Goal: Task Accomplishment & Management: Use online tool/utility

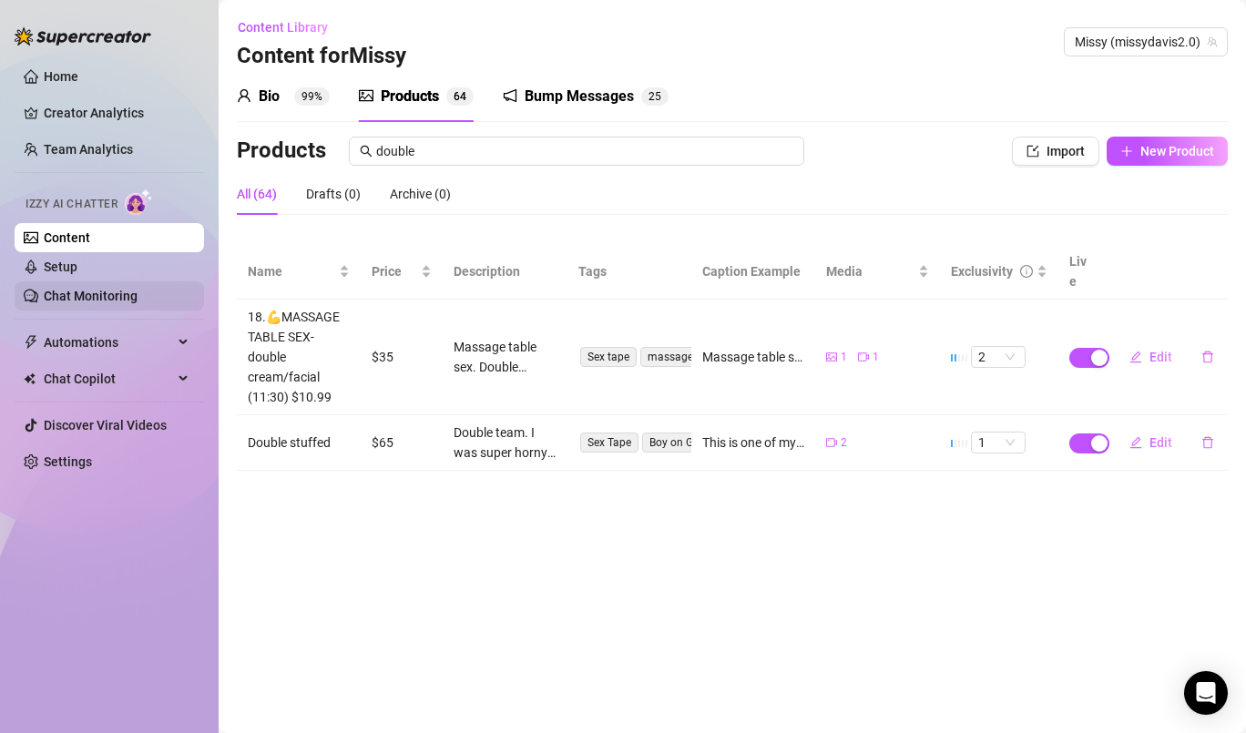
click at [94, 295] on link "Chat Monitoring" at bounding box center [91, 296] width 94 height 15
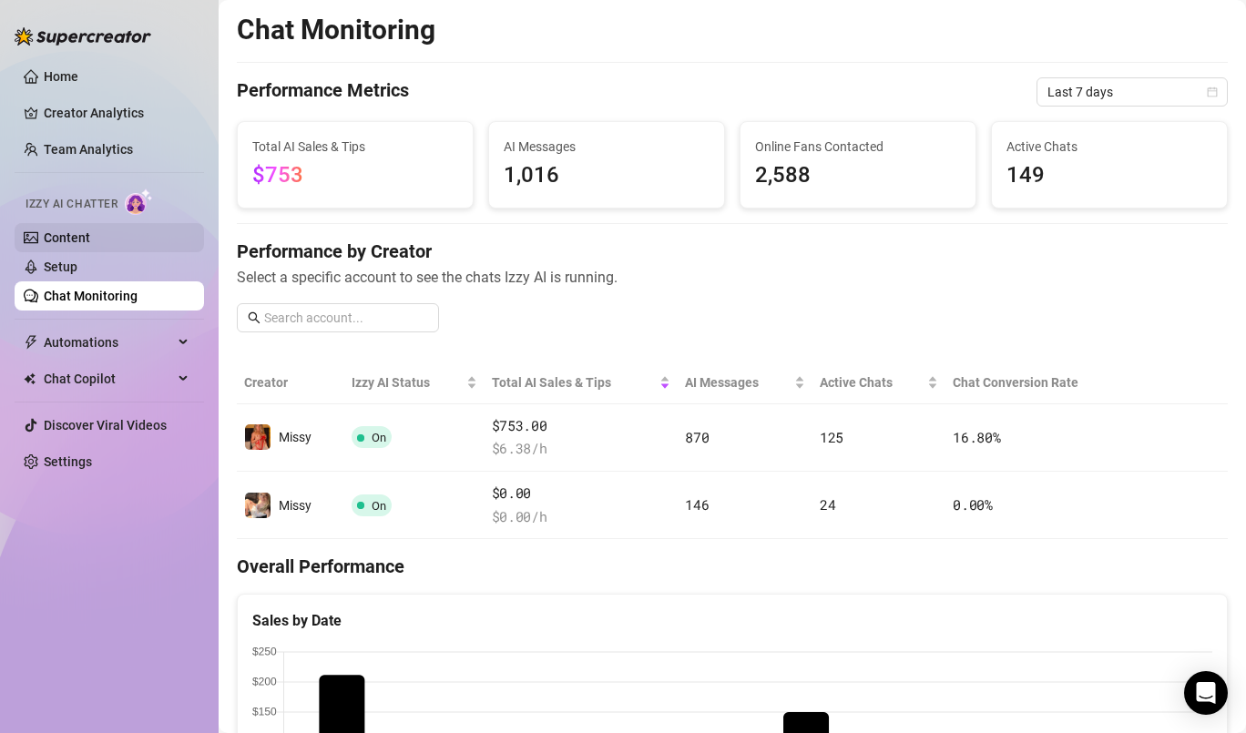
click at [90, 245] on link "Content" at bounding box center [67, 237] width 46 height 15
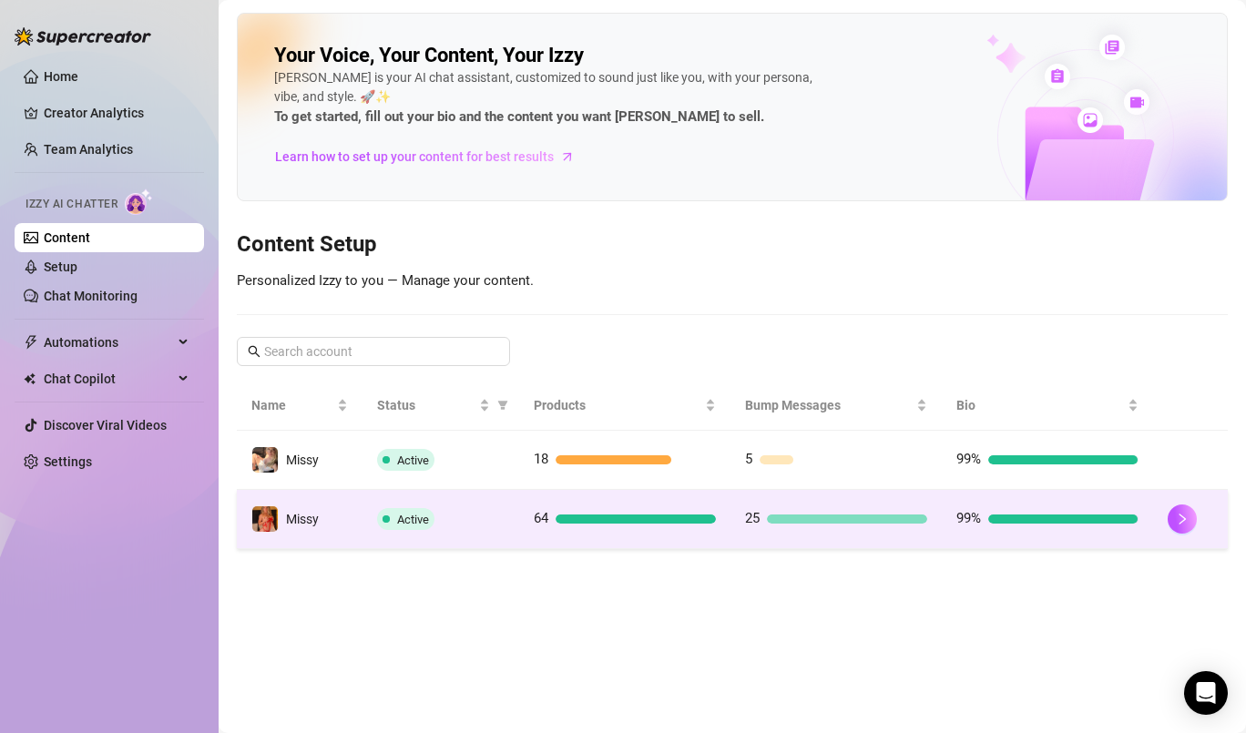
click at [333, 518] on td "Missy" at bounding box center [300, 519] width 126 height 59
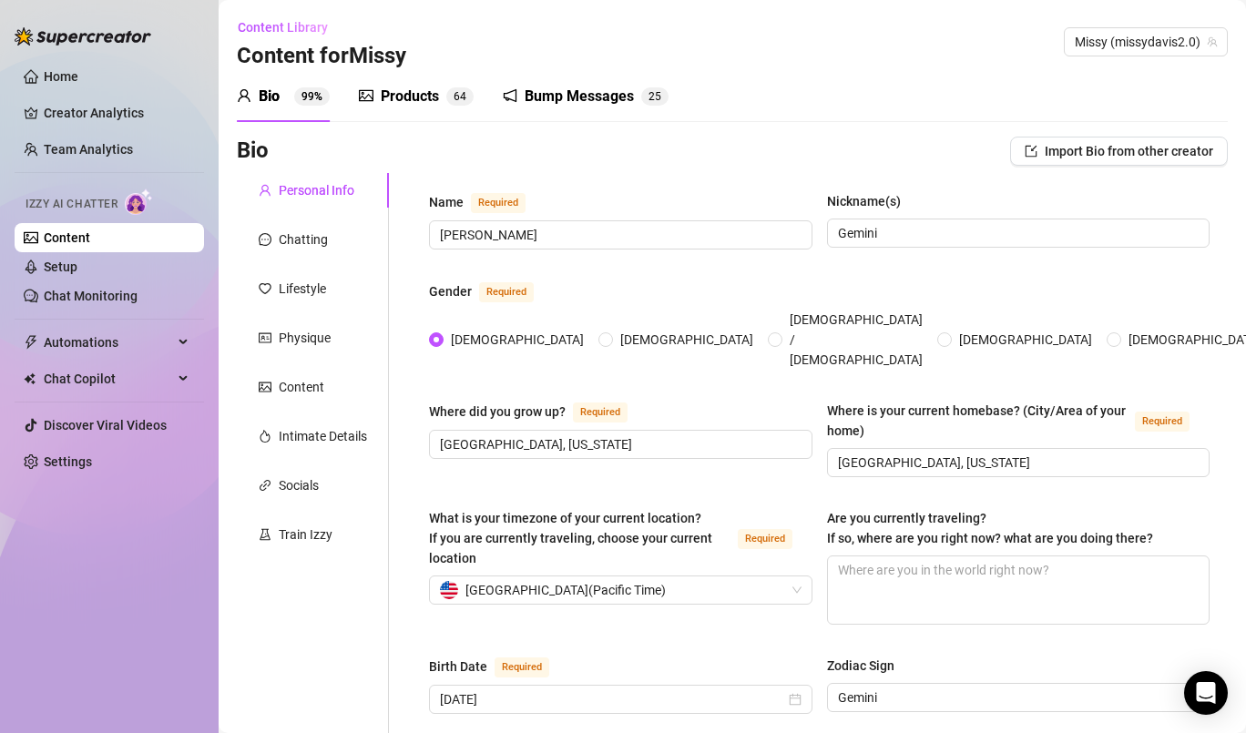
click at [414, 90] on div "Products" at bounding box center [410, 97] width 58 height 22
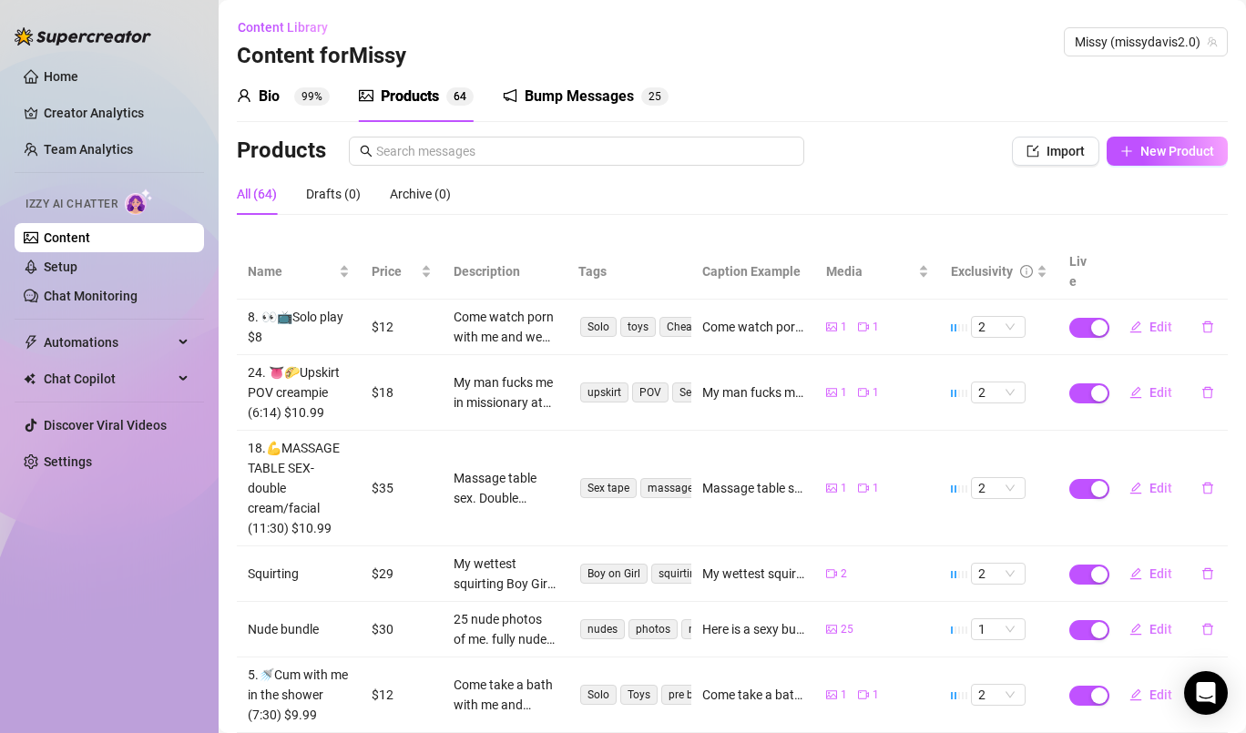
click at [576, 102] on div "Bump Messages" at bounding box center [578, 97] width 109 height 22
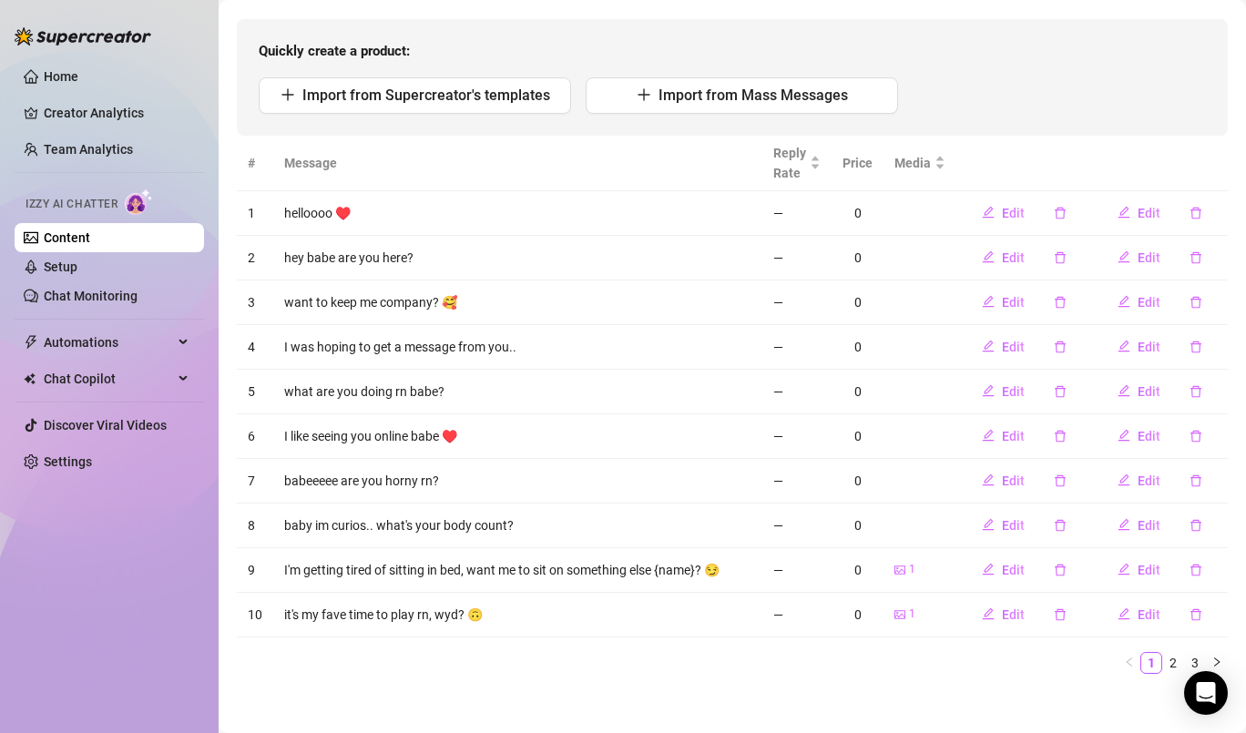
scroll to position [178, 0]
